Goal: Transaction & Acquisition: Purchase product/service

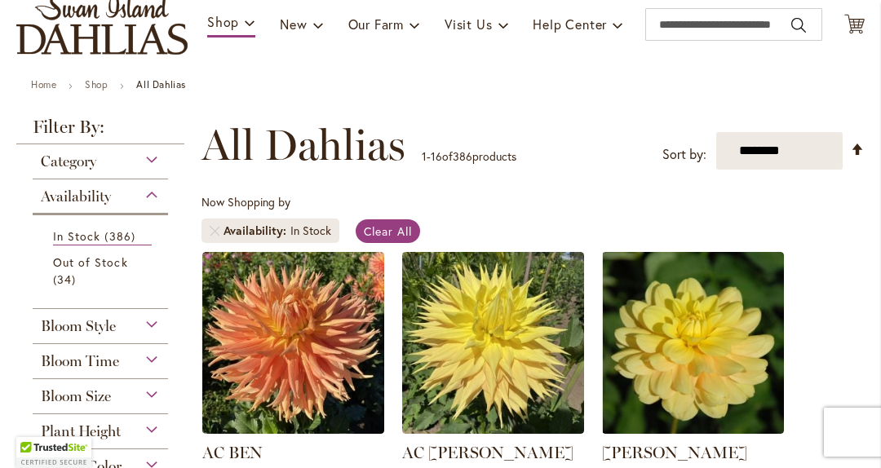
click at [150, 171] on div "Category" at bounding box center [100, 157] width 135 height 26
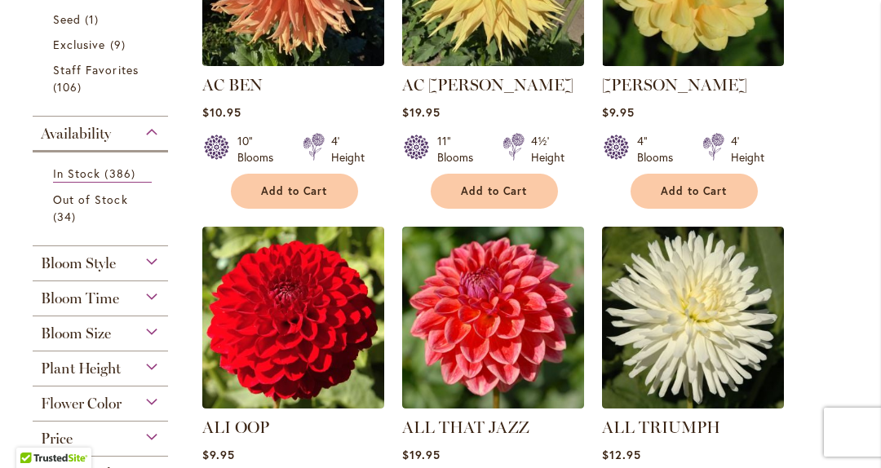
scroll to position [569, 0]
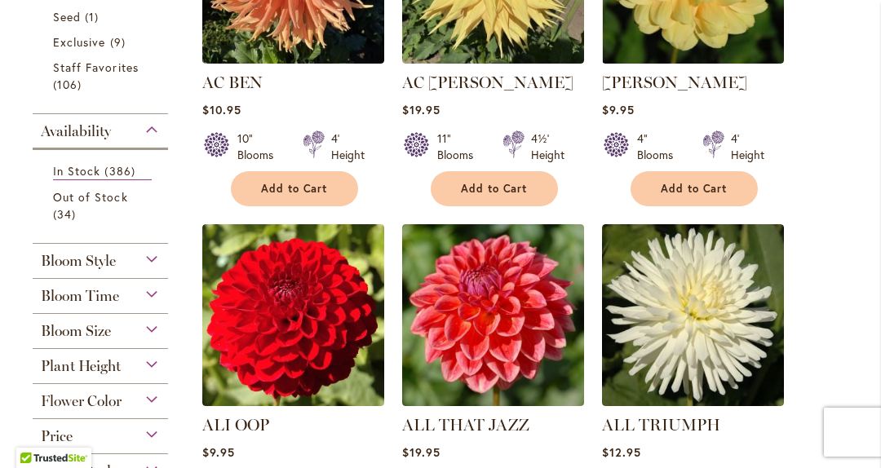
click at [95, 179] on span "In Stock" at bounding box center [76, 171] width 47 height 16
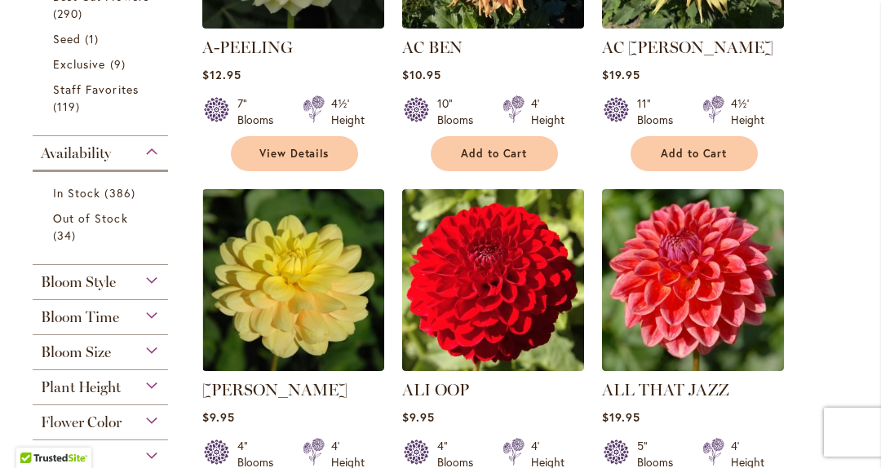
scroll to position [669, 0]
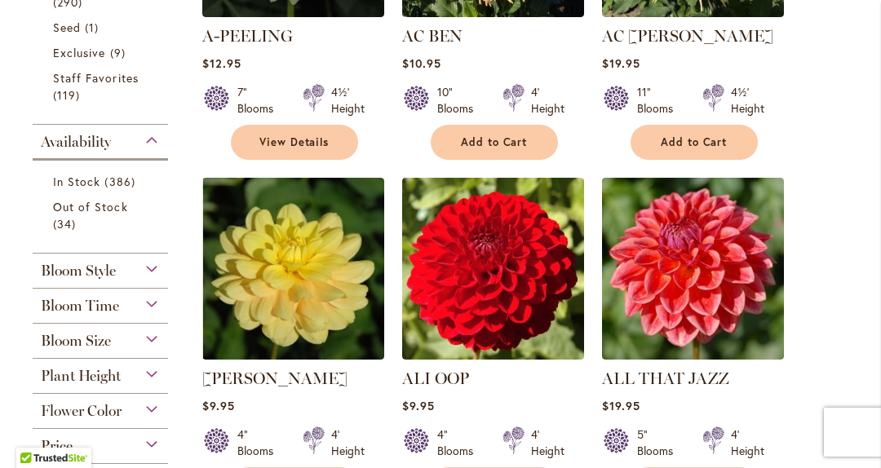
click at [162, 280] on div "Bloom Style" at bounding box center [100, 267] width 135 height 26
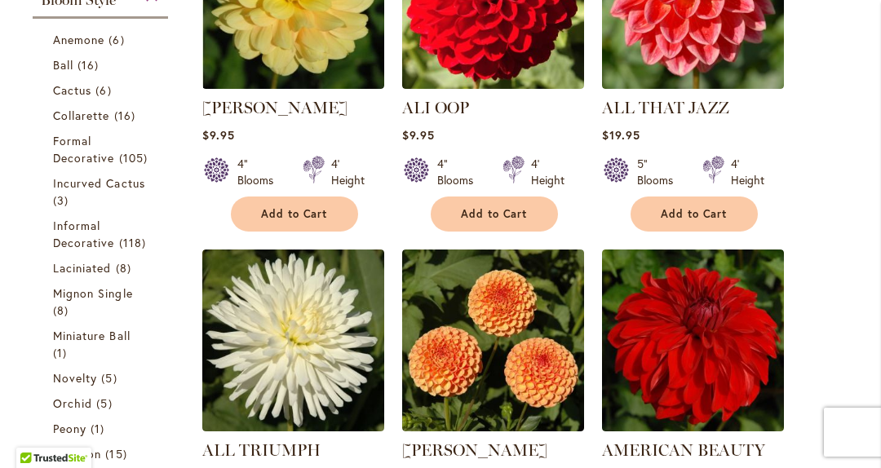
click at [80, 73] on span "16 items" at bounding box center [90, 64] width 25 height 17
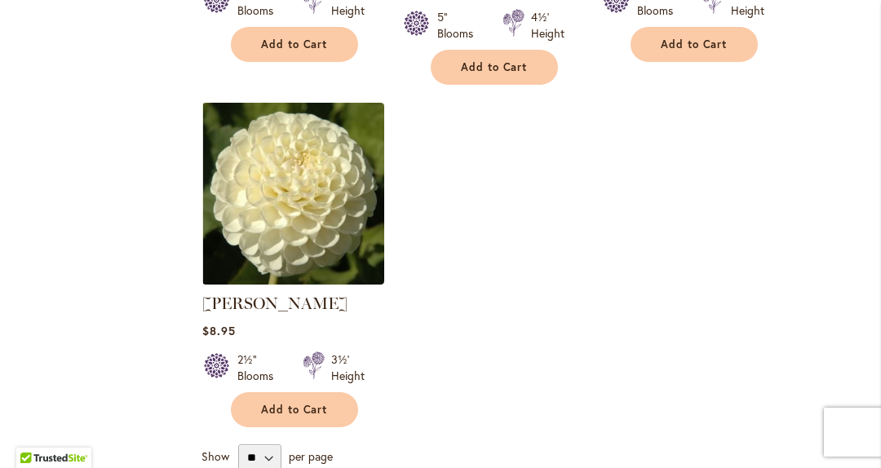
scroll to position [2136, 0]
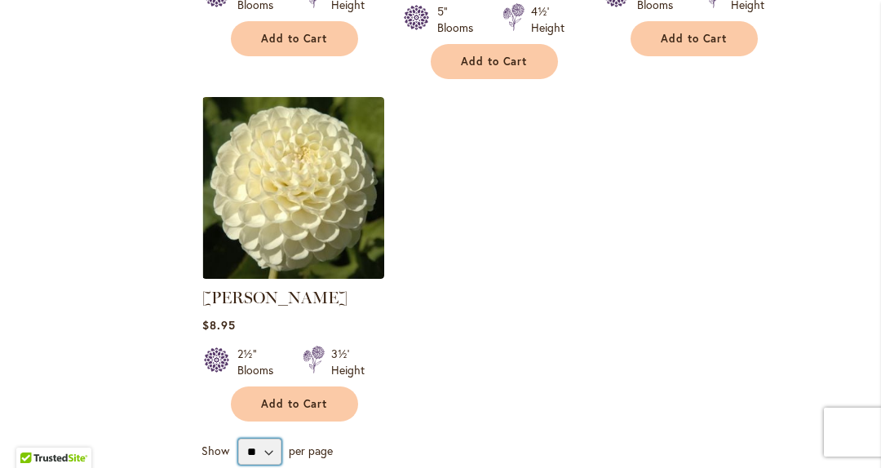
click at [275, 439] on select "** ** ** **" at bounding box center [259, 452] width 43 height 26
select select "**"
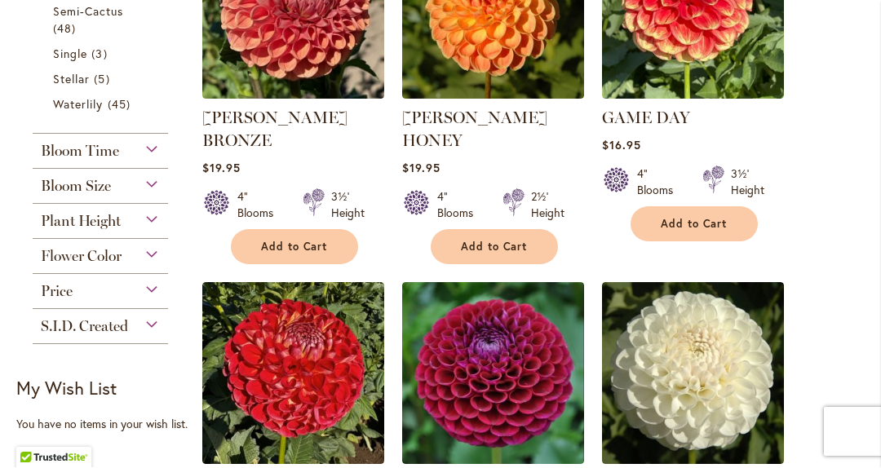
scroll to position [893, 0]
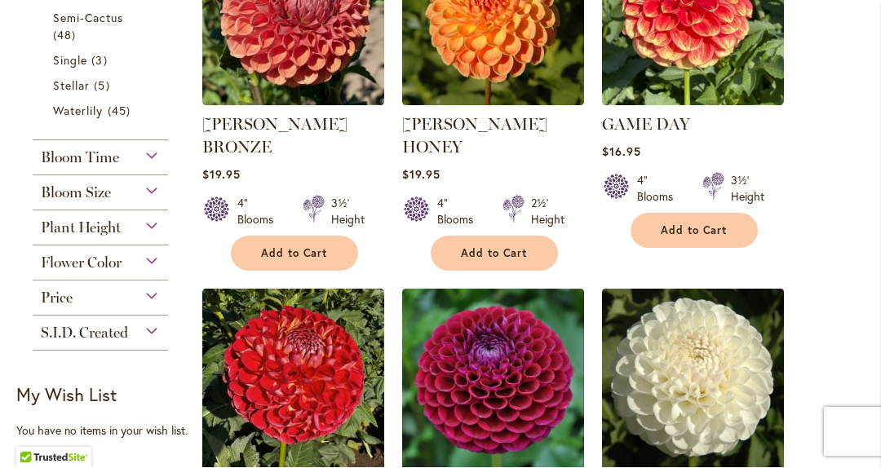
click at [153, 308] on div "Price" at bounding box center [100, 294] width 135 height 26
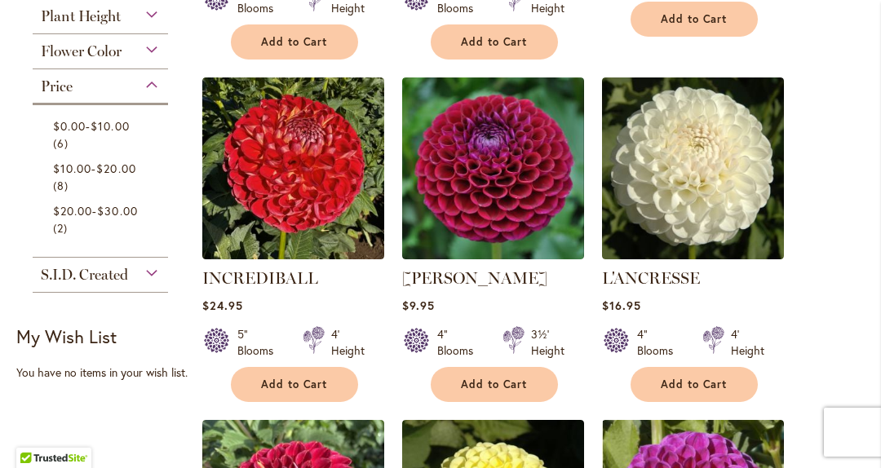
scroll to position [1091, 0]
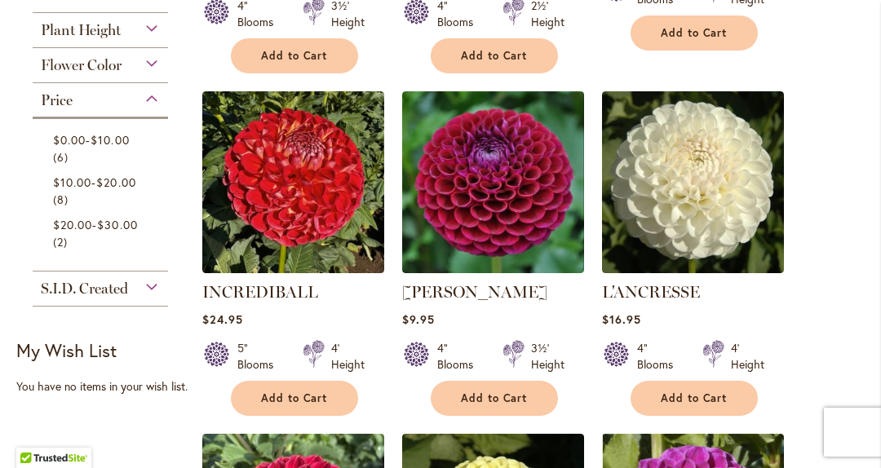
click at [108, 148] on span "$10.00" at bounding box center [110, 140] width 38 height 16
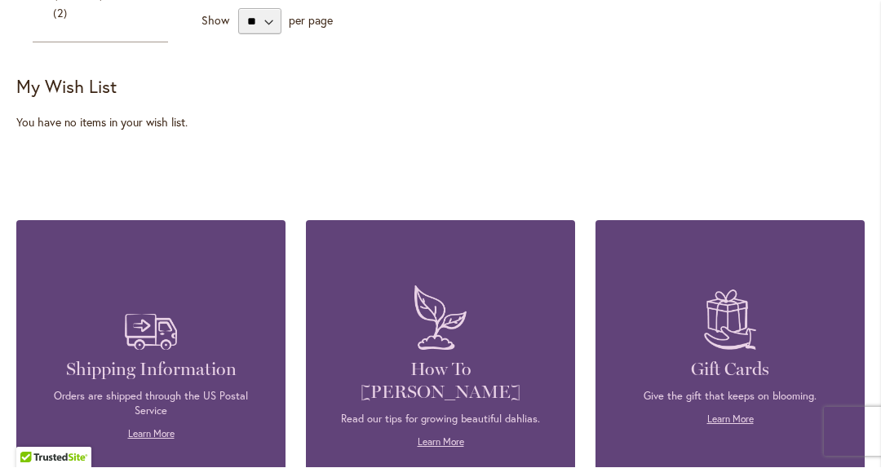
scroll to position [1152, 0]
